Goal: Information Seeking & Learning: Learn about a topic

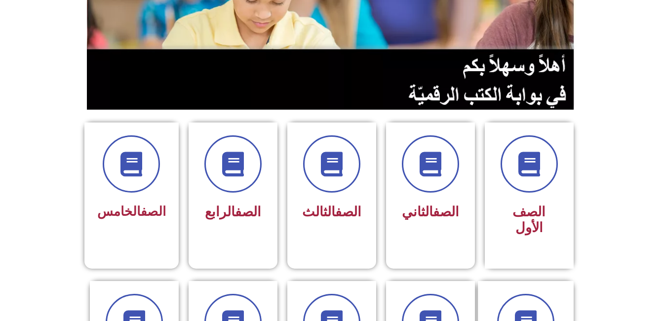
scroll to position [164, 0]
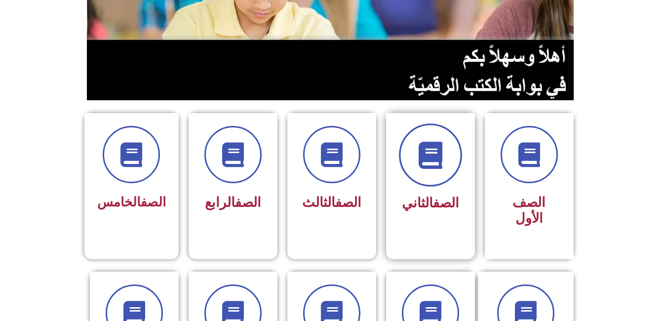
click at [443, 168] on icon at bounding box center [429, 155] width 27 height 27
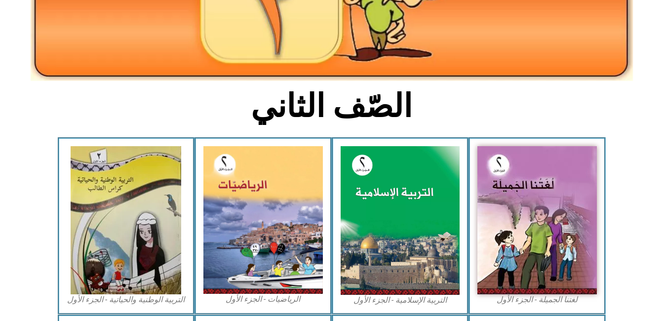
scroll to position [196, 0]
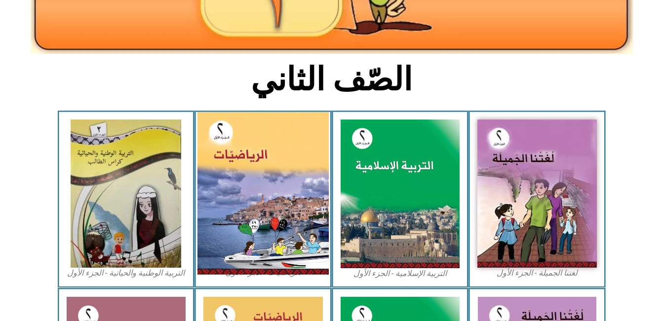
click at [286, 179] on img at bounding box center [262, 193] width 131 height 162
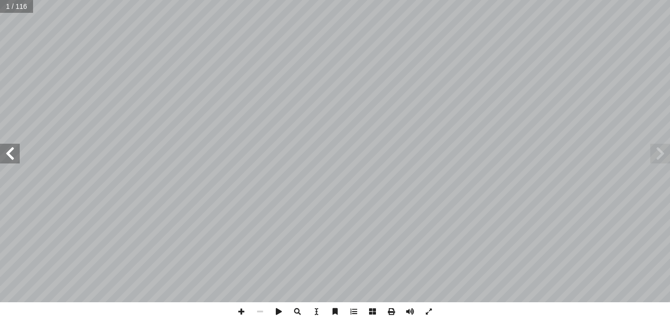
click at [6, 155] on span at bounding box center [10, 154] width 20 height 20
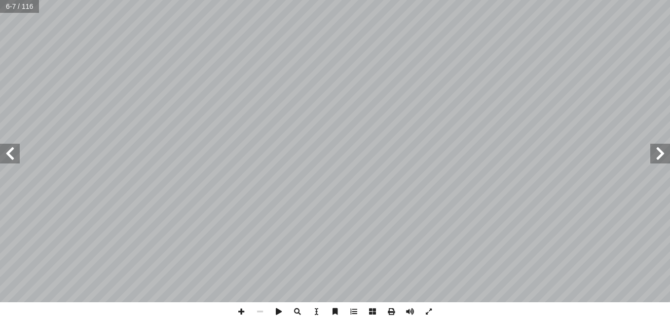
click at [6, 155] on span at bounding box center [10, 154] width 20 height 20
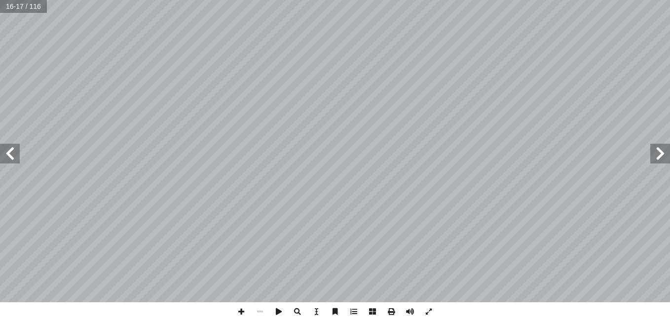
click at [6, 155] on span at bounding box center [10, 154] width 20 height 20
click at [244, 318] on span at bounding box center [241, 311] width 19 height 19
